Goal: Navigation & Orientation: Find specific page/section

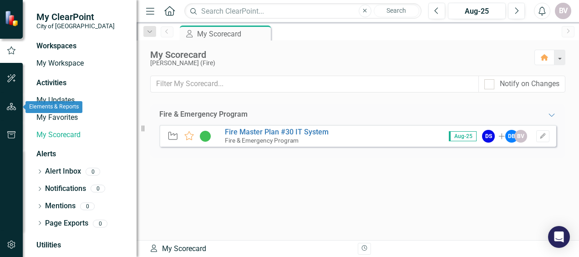
click at [15, 110] on icon "button" at bounding box center [12, 106] width 10 height 7
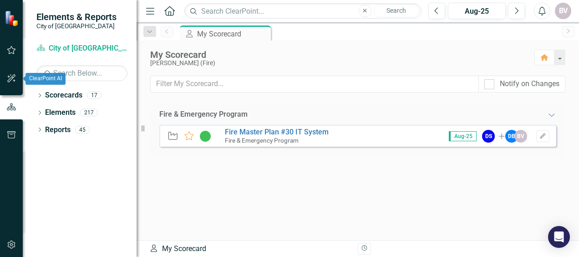
click at [15, 76] on icon "button" at bounding box center [12, 78] width 10 height 7
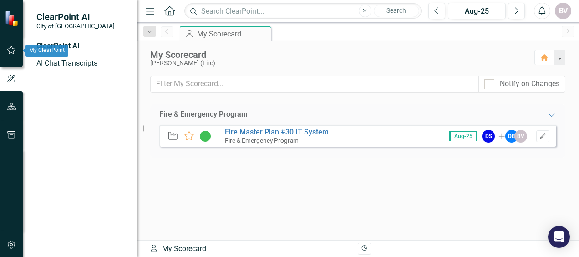
click at [14, 51] on icon "button" at bounding box center [12, 49] width 10 height 7
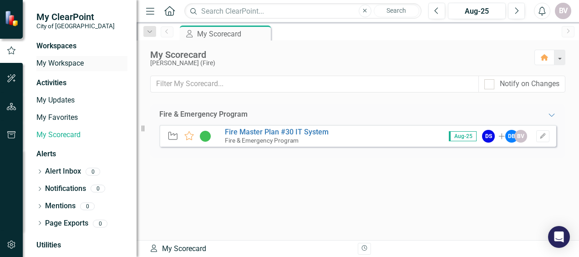
click at [43, 63] on link "My Workspace" at bounding box center [81, 63] width 91 height 10
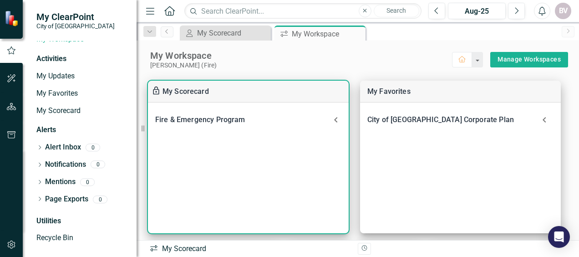
click at [238, 118] on div "Fire & Emergency Program" at bounding box center [242, 119] width 175 height 13
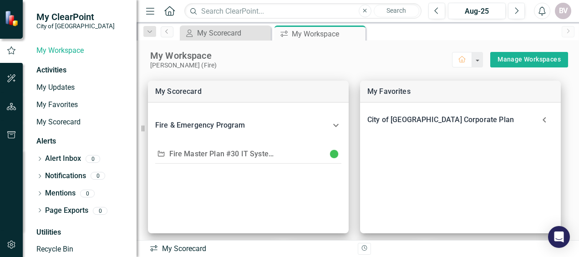
scroll to position [24, 0]
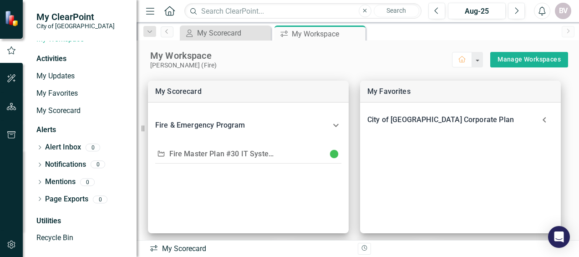
click at [170, 8] on icon "Home" at bounding box center [169, 11] width 12 height 10
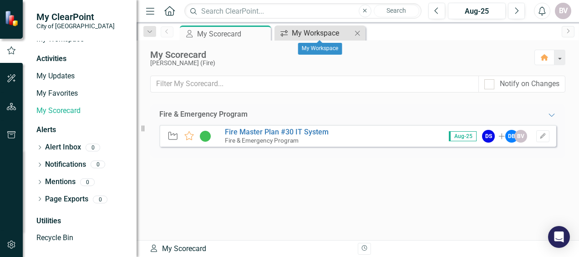
click at [301, 32] on div "My Workspace" at bounding box center [322, 32] width 60 height 11
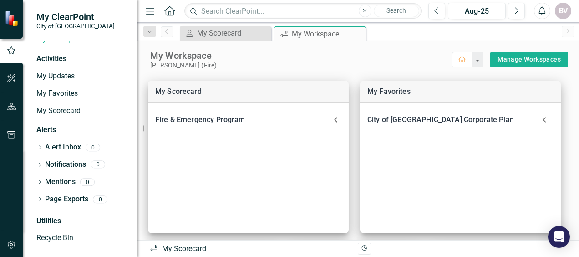
click at [150, 12] on icon "Menu" at bounding box center [150, 11] width 12 height 10
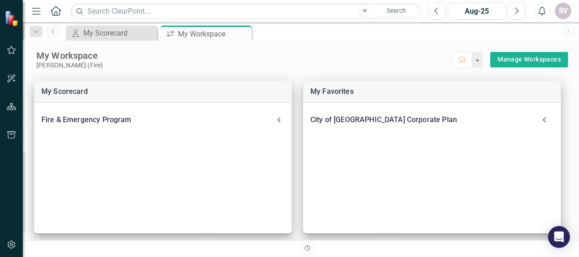
click at [40, 12] on icon "Menu" at bounding box center [36, 11] width 12 height 10
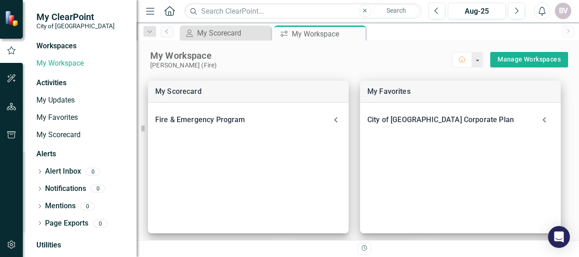
click at [75, 44] on div "Workspaces" at bounding box center [56, 46] width 40 height 10
click at [63, 46] on div "Workspaces" at bounding box center [56, 46] width 40 height 10
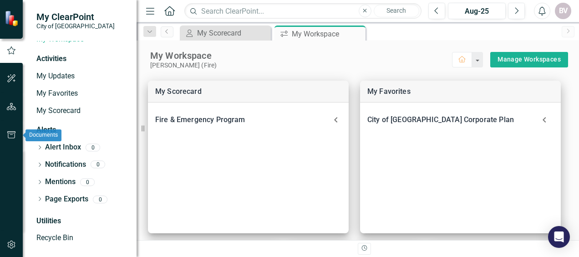
click at [13, 132] on icon "button" at bounding box center [12, 134] width 10 height 7
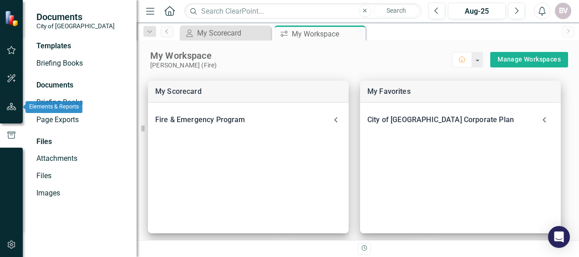
click at [15, 107] on icon "button" at bounding box center [12, 106] width 10 height 7
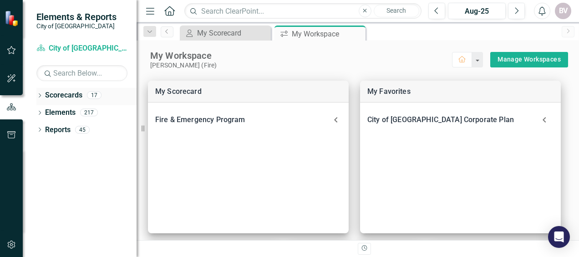
click at [40, 94] on icon "Dropdown" at bounding box center [39, 96] width 6 height 5
click at [47, 113] on icon "Dropdown" at bounding box center [44, 111] width 7 height 5
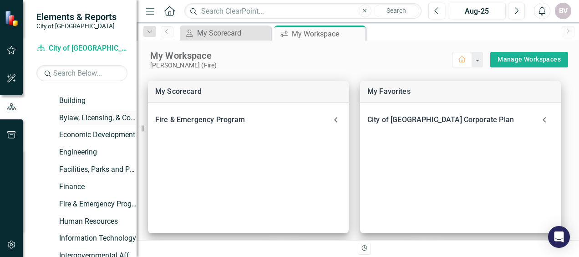
scroll to position [91, 0]
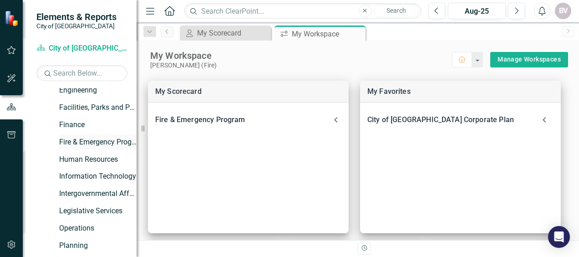
click at [70, 142] on link "Fire & Emergency Program" at bounding box center [97, 142] width 77 height 10
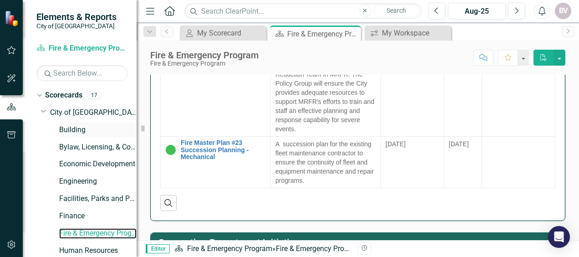
scroll to position [819, 0]
drag, startPoint x: 144, startPoint y: 127, endPoint x: 87, endPoint y: 132, distance: 56.6
click at [87, 132] on div "Elements & Reports City of Maple Ridge Scorecard Fire & Emergency Program Searc…" at bounding box center [68, 128] width 137 height 257
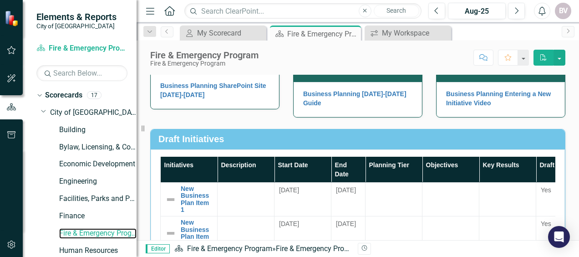
scroll to position [273, 0]
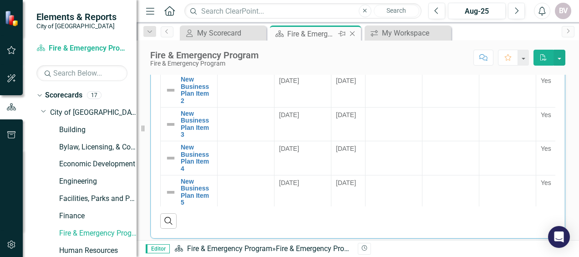
click at [343, 35] on icon at bounding box center [341, 33] width 7 height 5
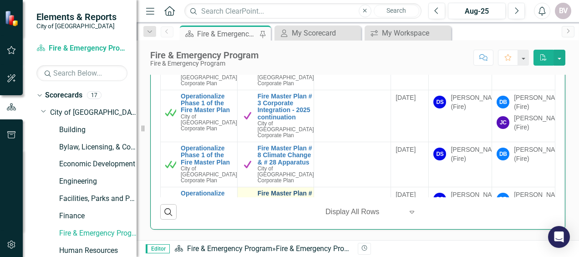
scroll to position [137, 0]
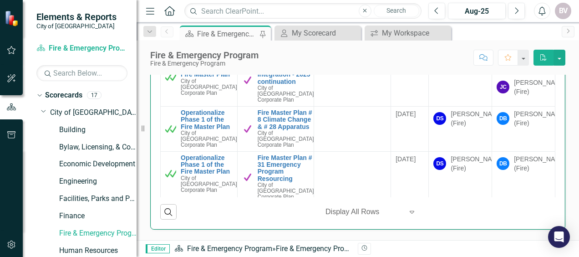
click at [419, 211] on div "‹ Previous 1 (current) › Next Display All Rows Expand" at bounding box center [368, 211] width 174 height 15
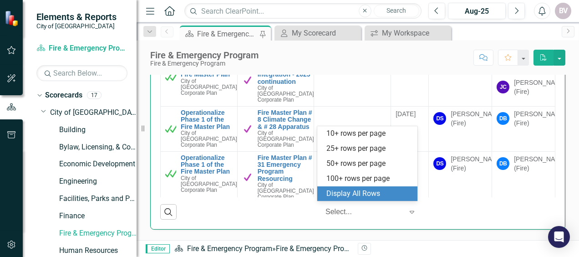
click at [407, 208] on icon "Expand" at bounding box center [411, 211] width 9 height 7
click at [270, 205] on div "Search ‹ Previous 1 (current) › Next 5 results available. Use Up and Down to ch…" at bounding box center [357, 208] width 395 height 22
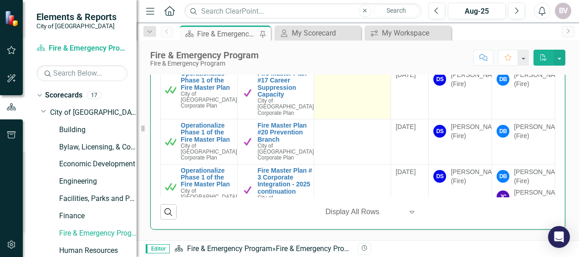
scroll to position [0, 0]
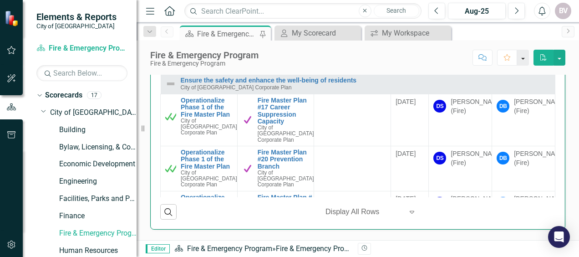
click at [526, 58] on button "button" at bounding box center [523, 58] width 12 height 16
click at [527, 58] on button "button" at bounding box center [523, 58] width 12 height 16
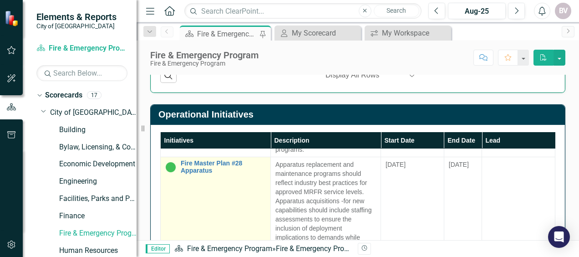
scroll to position [182, 0]
